Goal: Task Accomplishment & Management: Complete application form

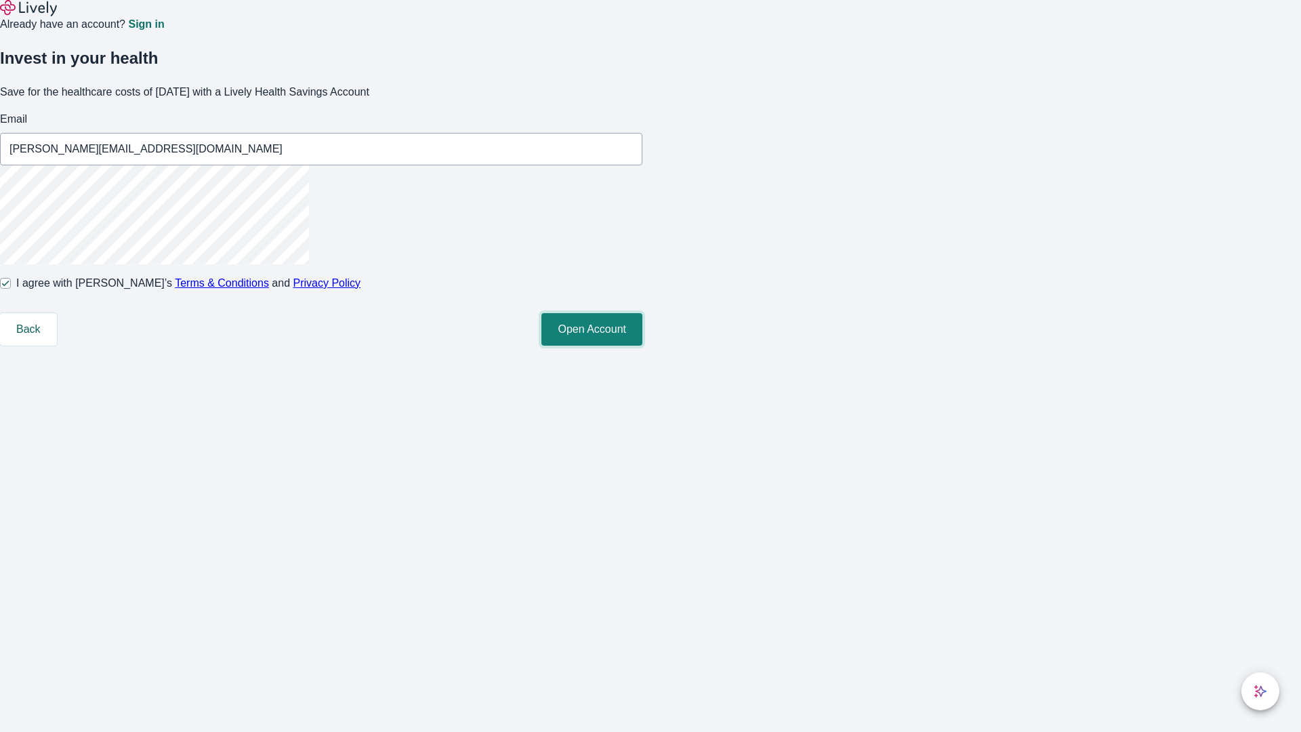
click at [642, 346] on button "Open Account" at bounding box center [591, 329] width 101 height 33
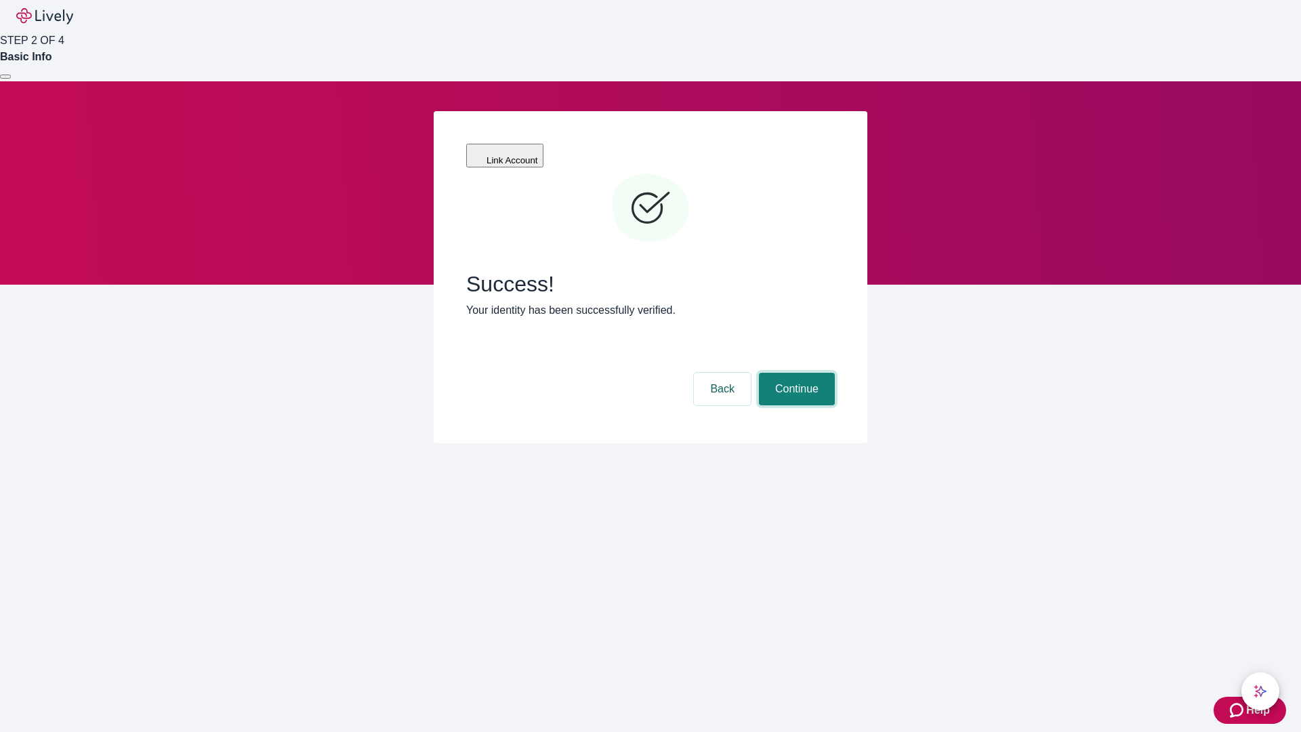
click at [795, 373] on button "Continue" at bounding box center [797, 389] width 76 height 33
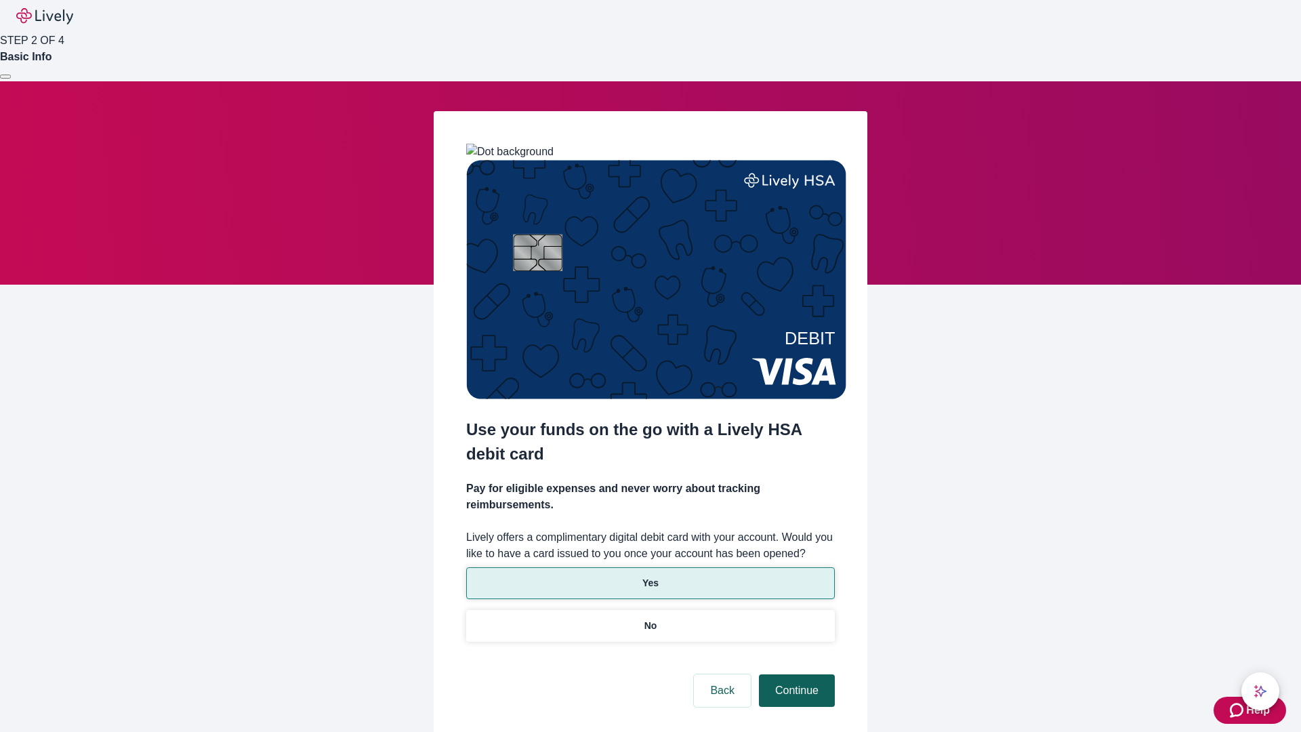
click at [650, 619] on p "No" at bounding box center [650, 626] width 13 height 14
click at [795, 674] on button "Continue" at bounding box center [797, 690] width 76 height 33
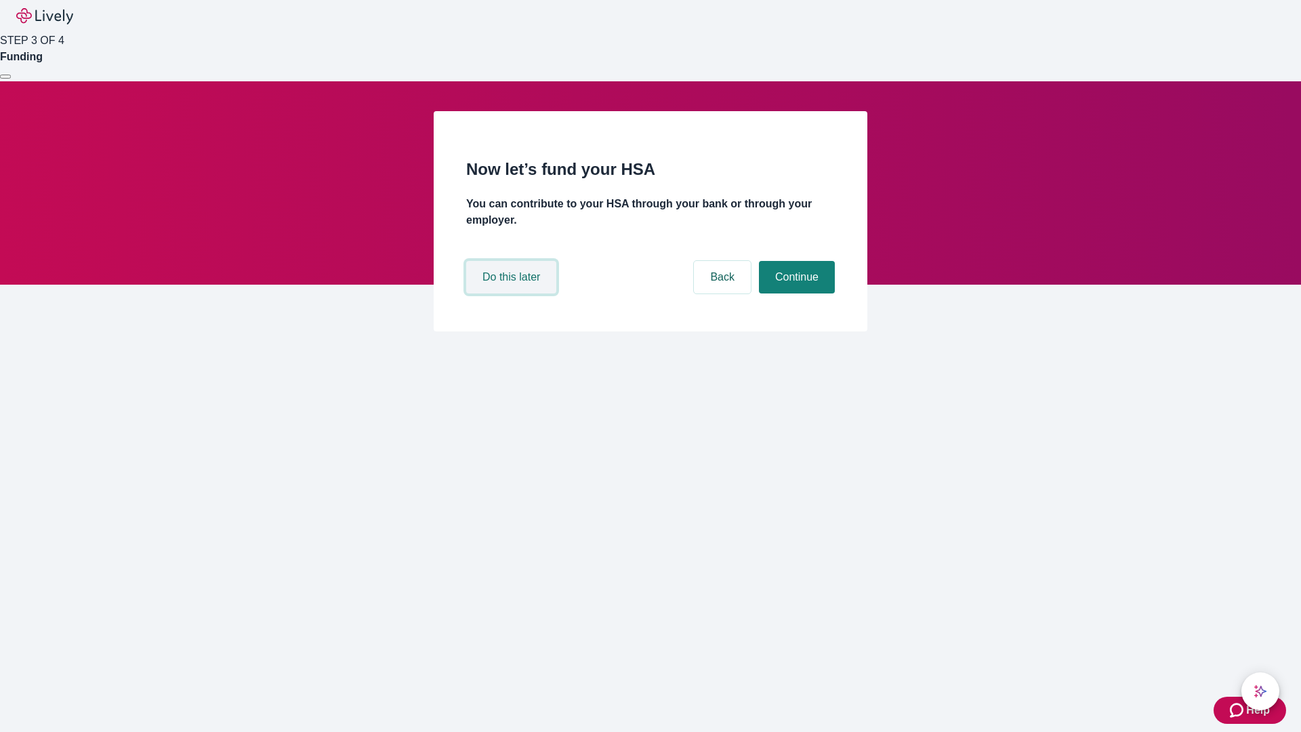
click at [513, 293] on button "Do this later" at bounding box center [511, 277] width 90 height 33
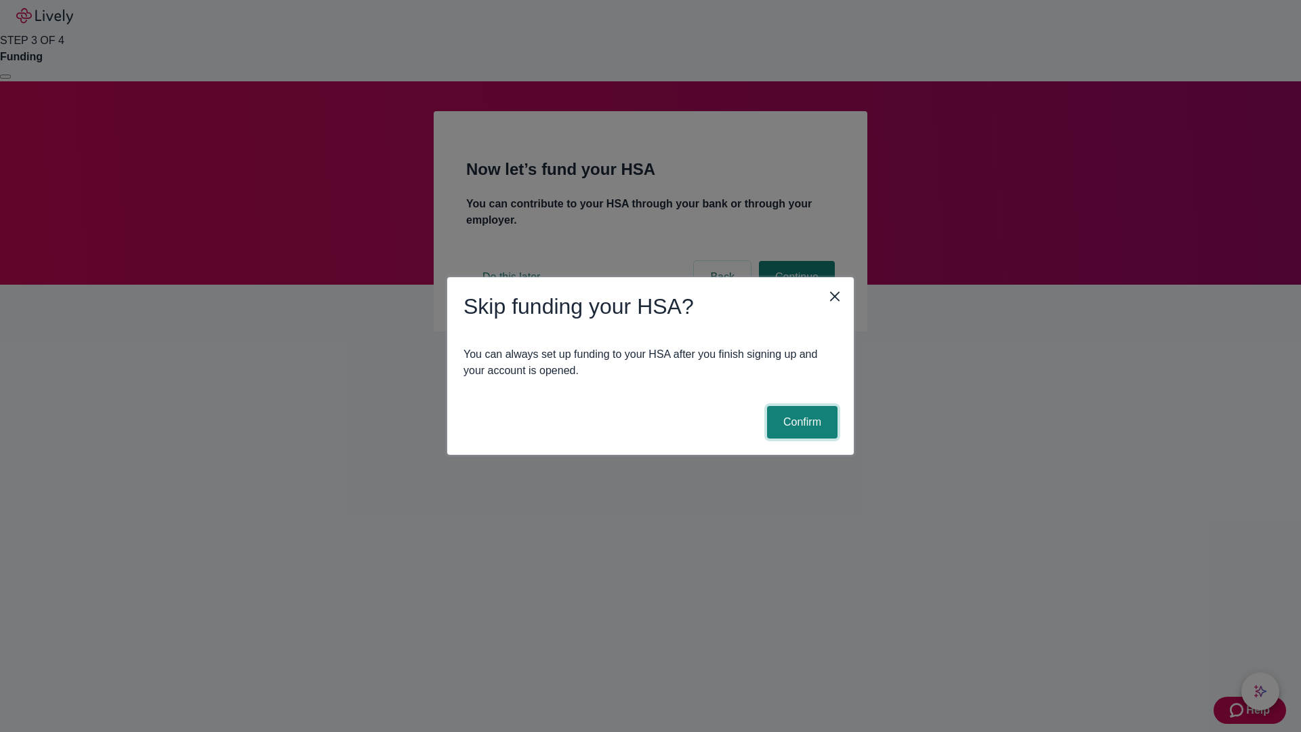
click at [800, 422] on button "Confirm" at bounding box center [802, 422] width 70 height 33
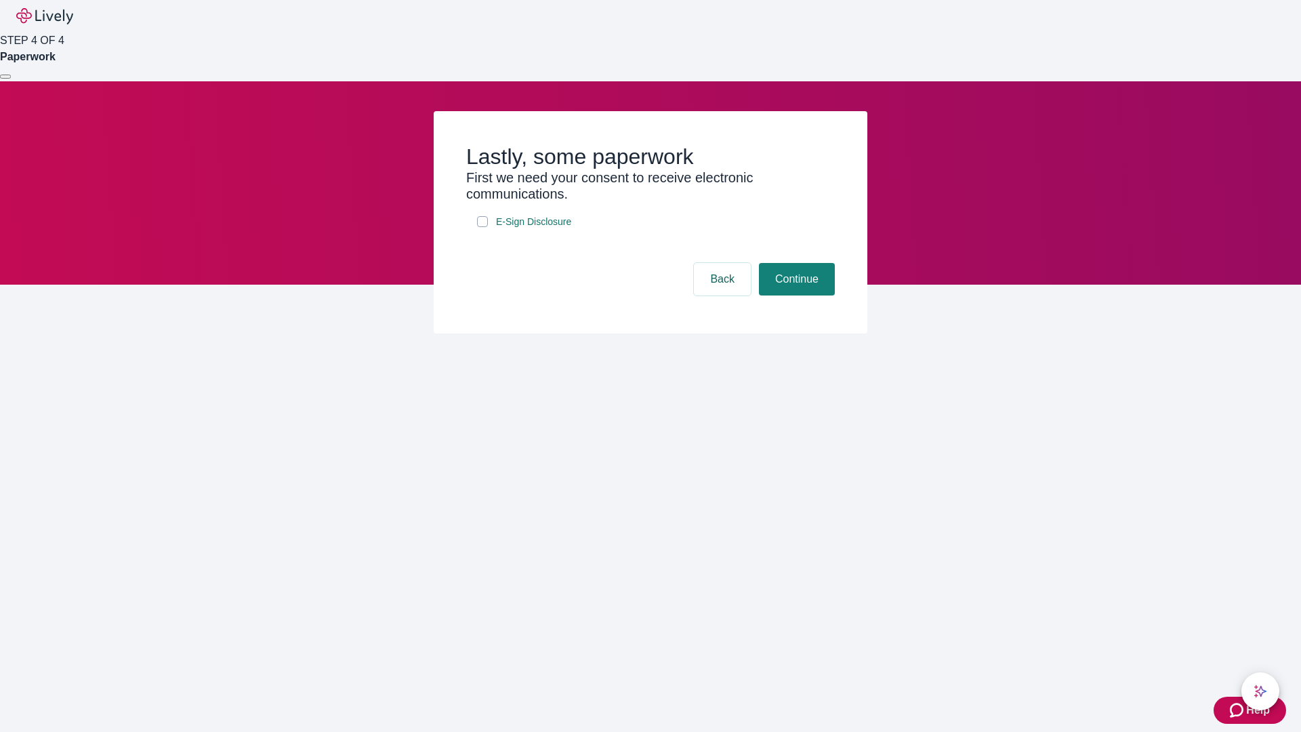
click at [482, 227] on input "E-Sign Disclosure" at bounding box center [482, 221] width 11 height 11
checkbox input "true"
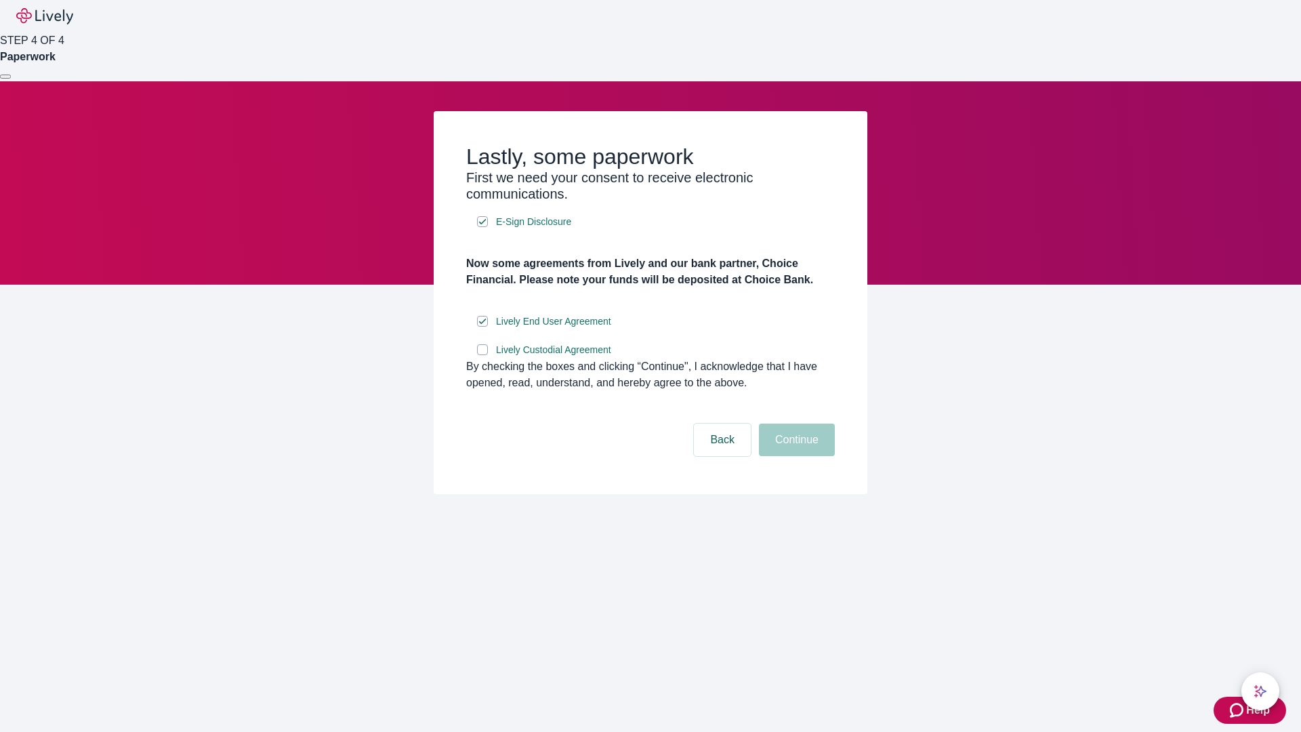
click at [482, 355] on input "Lively Custodial Agreement" at bounding box center [482, 349] width 11 height 11
checkbox input "true"
click at [795, 456] on button "Continue" at bounding box center [797, 440] width 76 height 33
